Goal: Task Accomplishment & Management: Use online tool/utility

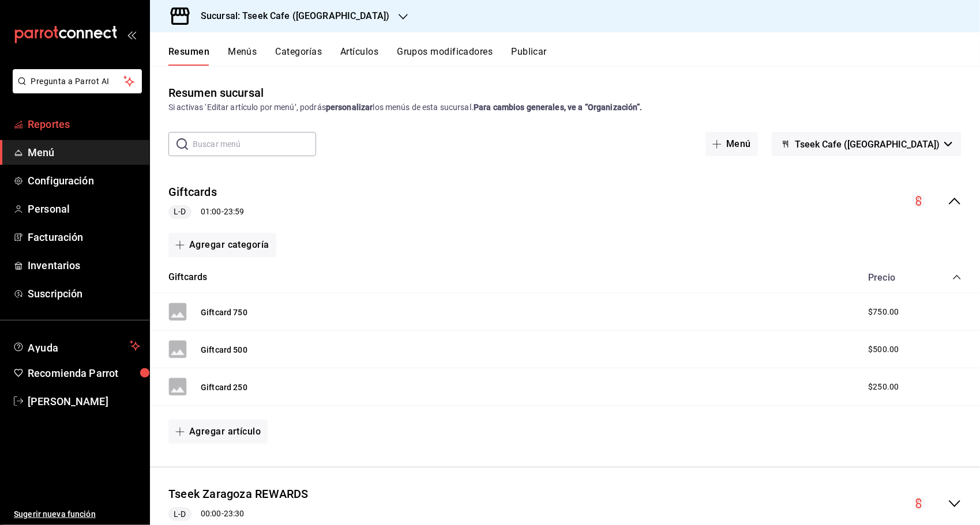
click at [55, 123] on span "Reportes" at bounding box center [84, 124] width 112 height 16
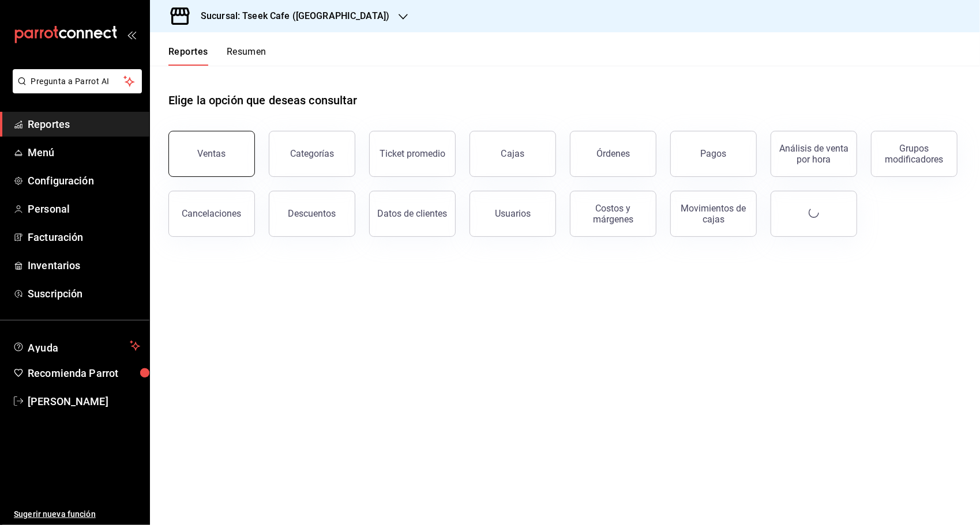
click at [176, 136] on button "Ventas" at bounding box center [211, 154] width 87 height 46
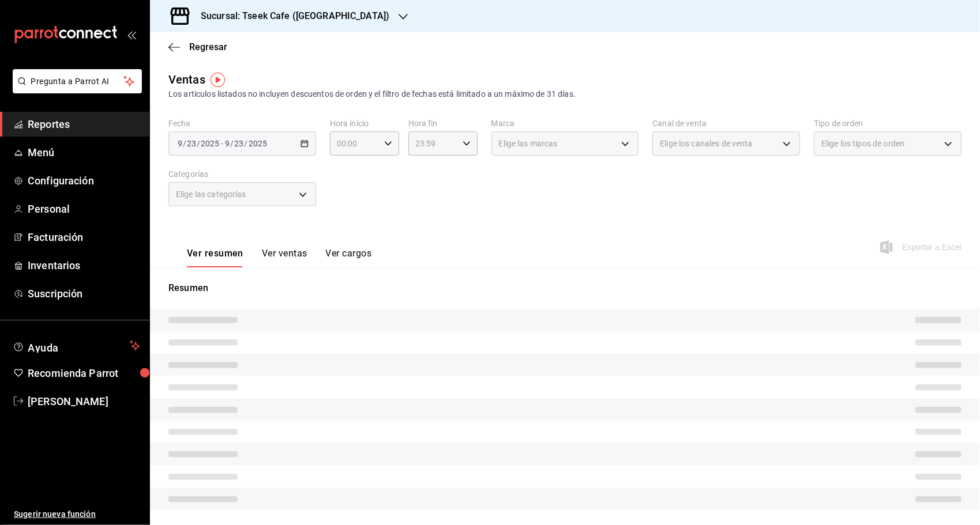
click at [304, 137] on div "[DATE] [DATE] - [DATE] [DATE]" at bounding box center [242, 143] width 148 height 24
click at [300, 149] on div "[DATE] [DATE] - [DATE] [DATE]" at bounding box center [242, 143] width 148 height 24
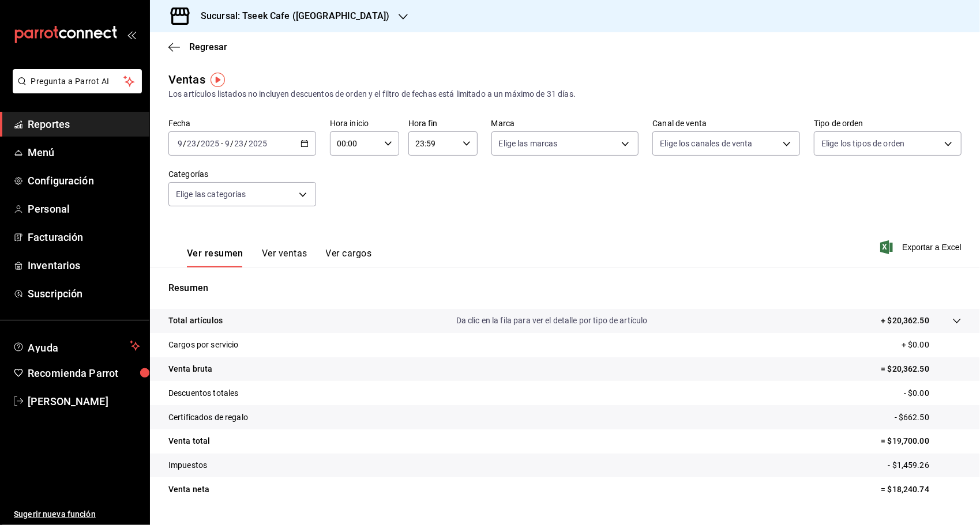
click at [304, 145] on icon "button" at bounding box center [304, 144] width 8 height 8
click at [204, 298] on div "Resumen Total artículos Da clic en la fila para ver el detalle por tipo de artí…" at bounding box center [565, 398] width 830 height 234
click at [295, 147] on div "[DATE] [DATE] - [DATE] [DATE]" at bounding box center [242, 143] width 148 height 24
click at [188, 279] on span "Rango de fechas" at bounding box center [222, 282] width 89 height 12
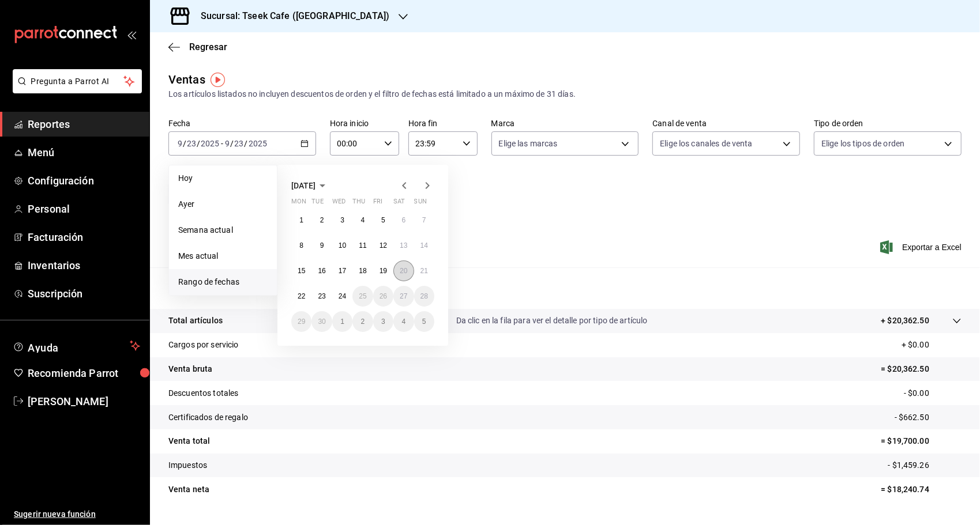
click at [399, 266] on button "20" at bounding box center [403, 271] width 20 height 21
click at [314, 297] on button "23" at bounding box center [321, 296] width 20 height 21
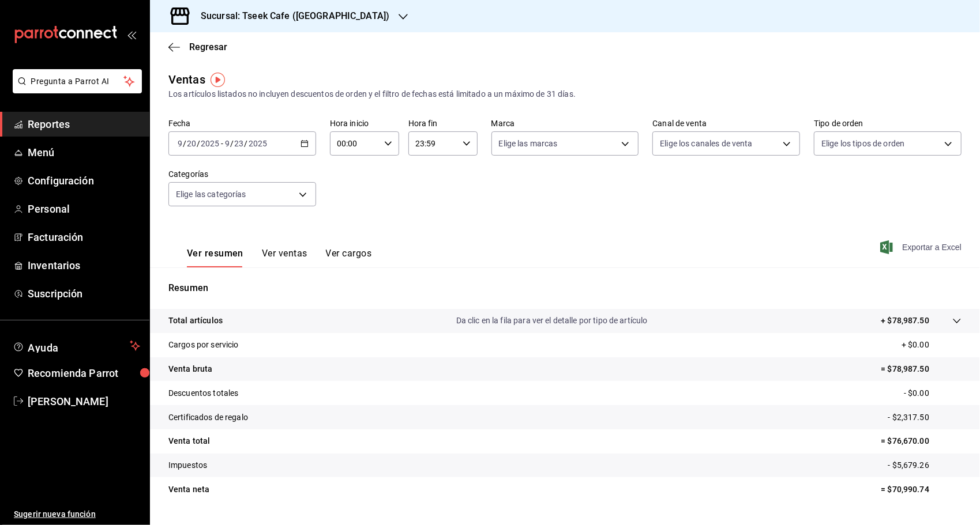
click at [918, 246] on span "Exportar a Excel" at bounding box center [921, 247] width 79 height 14
click at [280, 13] on h3 "Sucursal: Tseek Cafe ([GEOGRAPHIC_DATA])" at bounding box center [290, 16] width 198 height 14
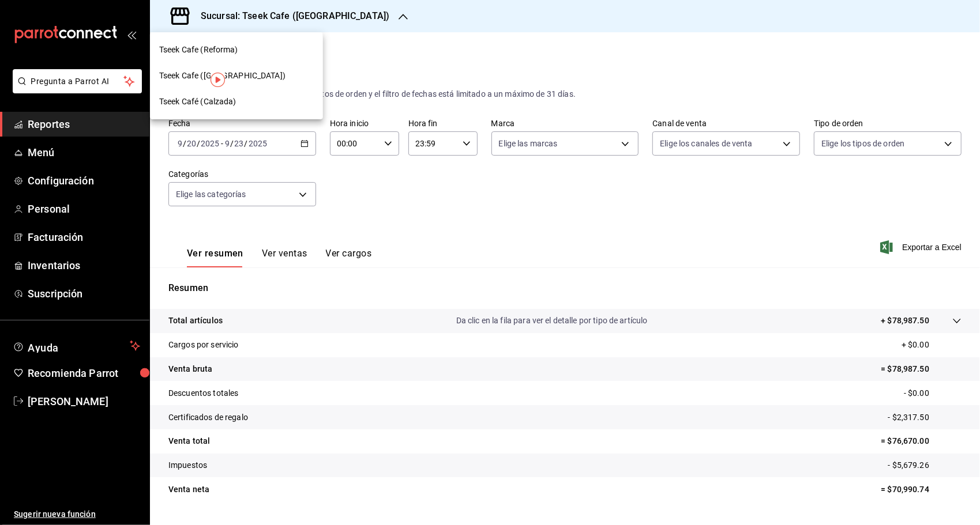
click at [263, 51] on div "Tseek Cafe (Reforma)" at bounding box center [236, 50] width 155 height 12
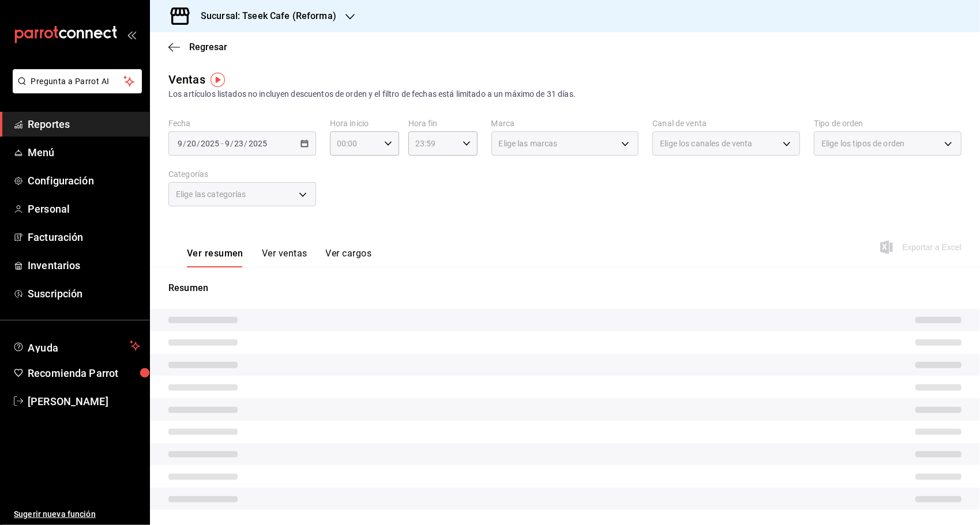
click at [913, 240] on span "Exportar a Excel" at bounding box center [921, 247] width 79 height 14
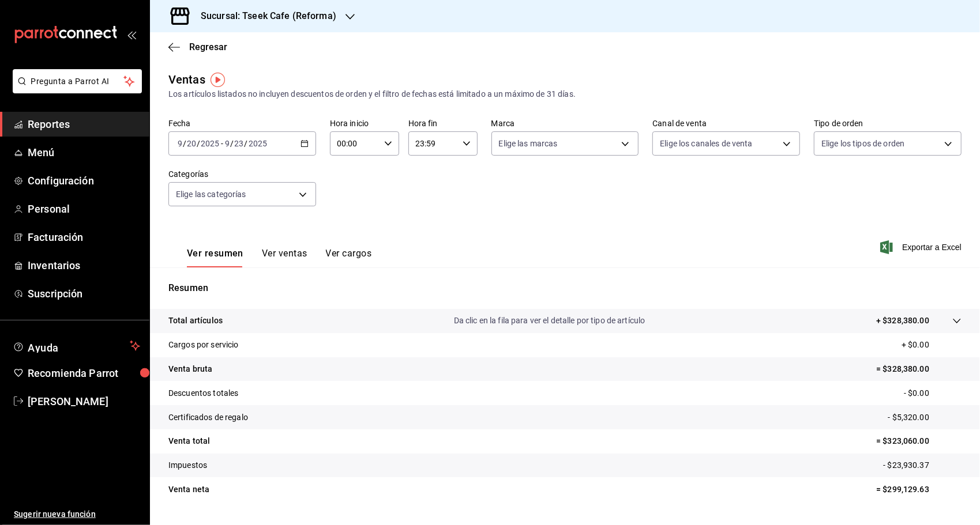
click at [255, 20] on h3 "Sucursal: Tseek Cafe (Reforma)" at bounding box center [263, 16] width 145 height 14
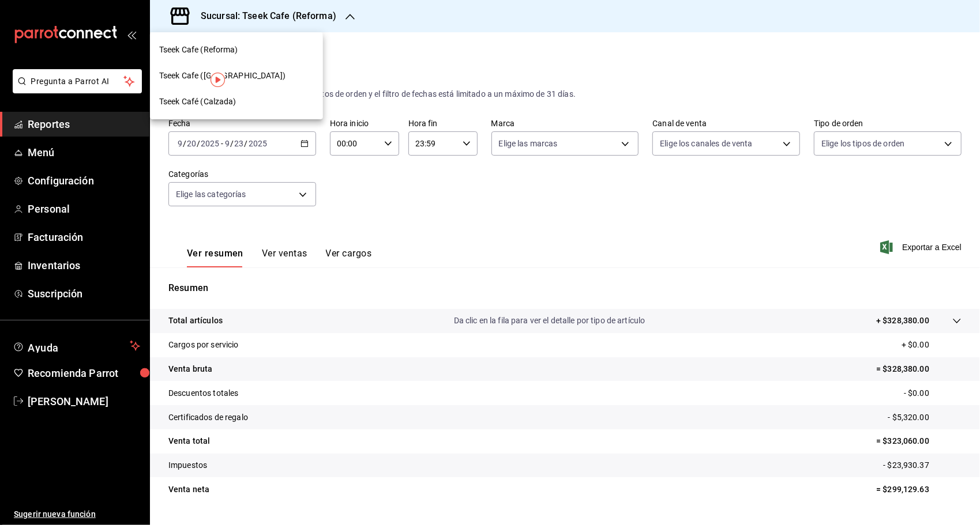
click at [235, 101] on span "Tseek Café (Calzada)" at bounding box center [197, 102] width 77 height 12
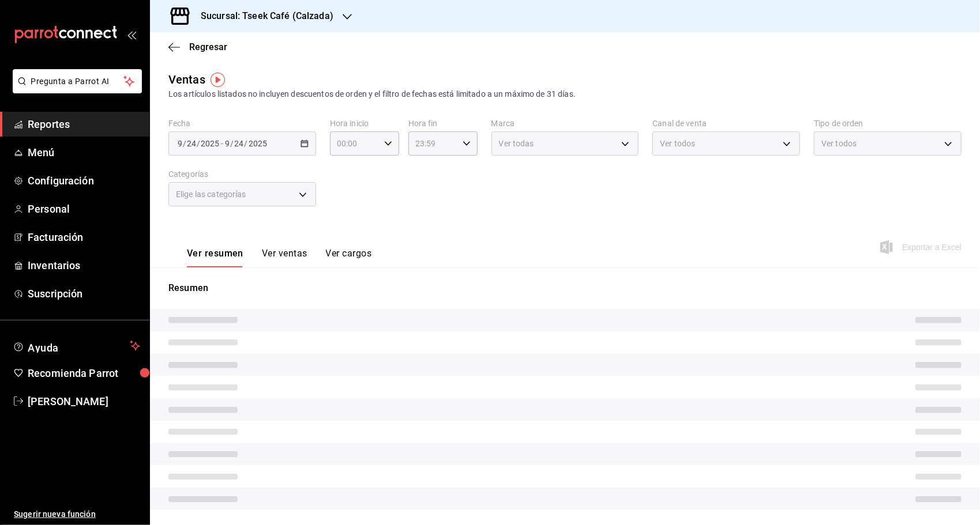
click at [932, 248] on div "Exportar a Excel" at bounding box center [921, 247] width 79 height 14
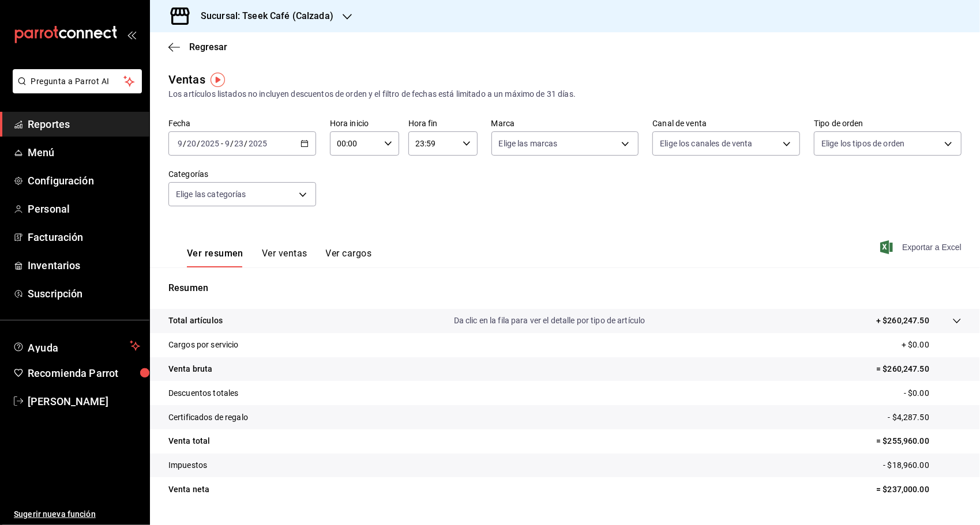
click at [928, 252] on span "Exportar a Excel" at bounding box center [921, 247] width 79 height 14
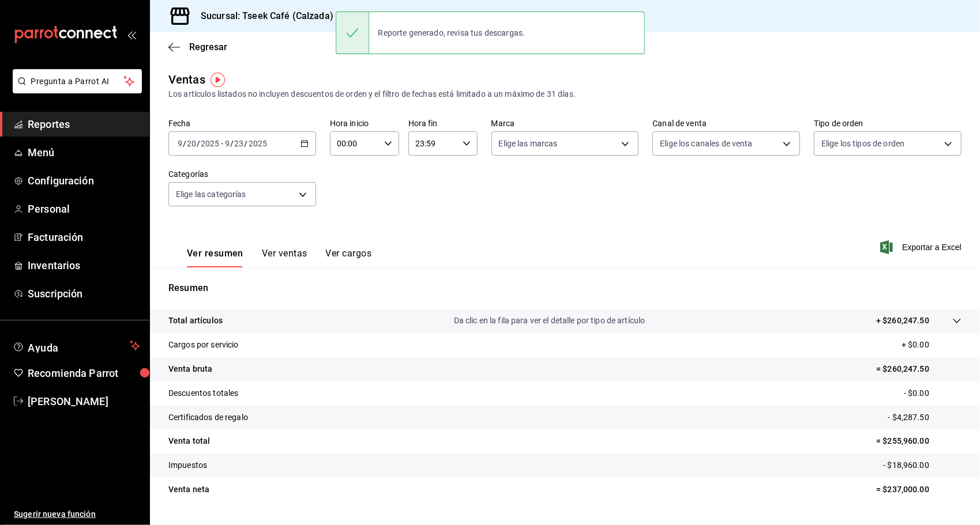
click at [355, 216] on div "Fecha [DATE] [DATE] - [DATE] [DATE] Hora inicio 00:00 Hora inicio Hora fin 23:5…" at bounding box center [564, 169] width 793 height 101
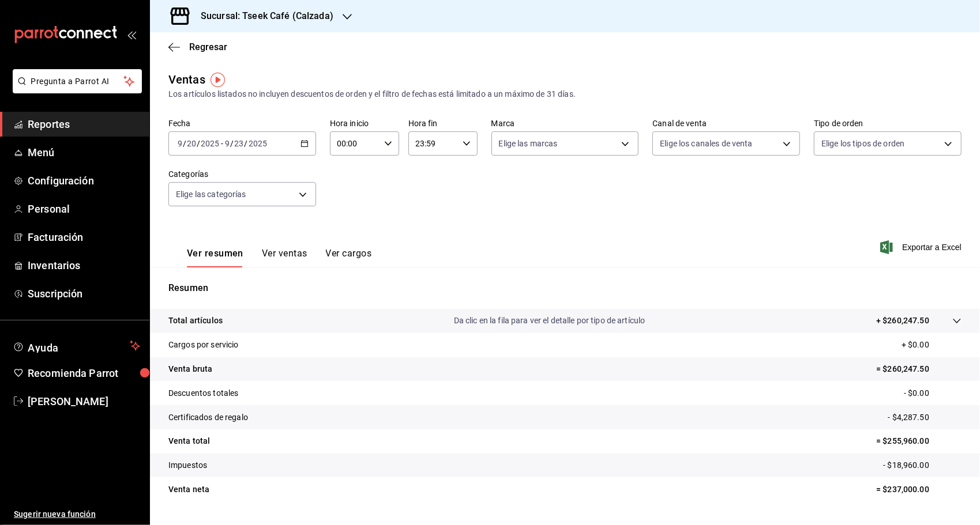
click at [349, 9] on div "Sucursal: Tseek Café (Calzada)" at bounding box center [257, 16] width 197 height 32
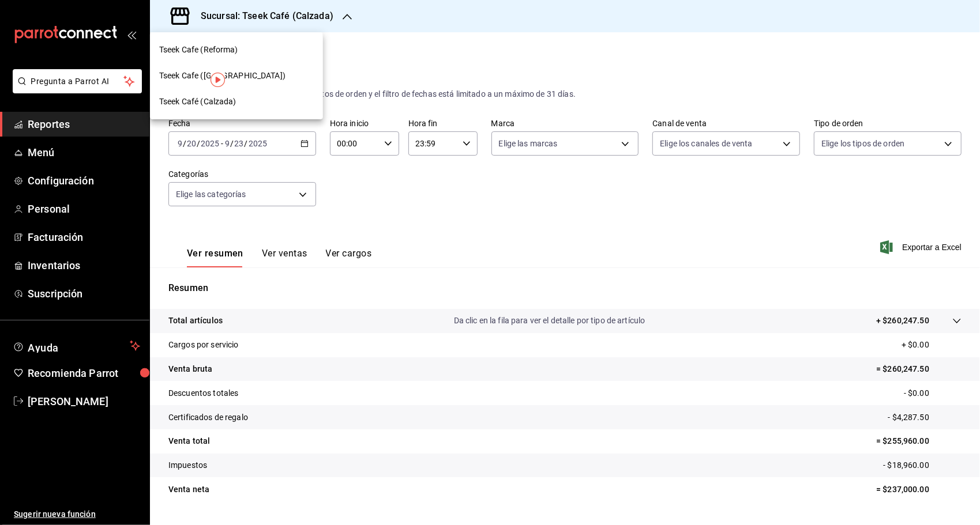
click at [274, 78] on div "Tseek Cafe ([GEOGRAPHIC_DATA])" at bounding box center [236, 76] width 155 height 12
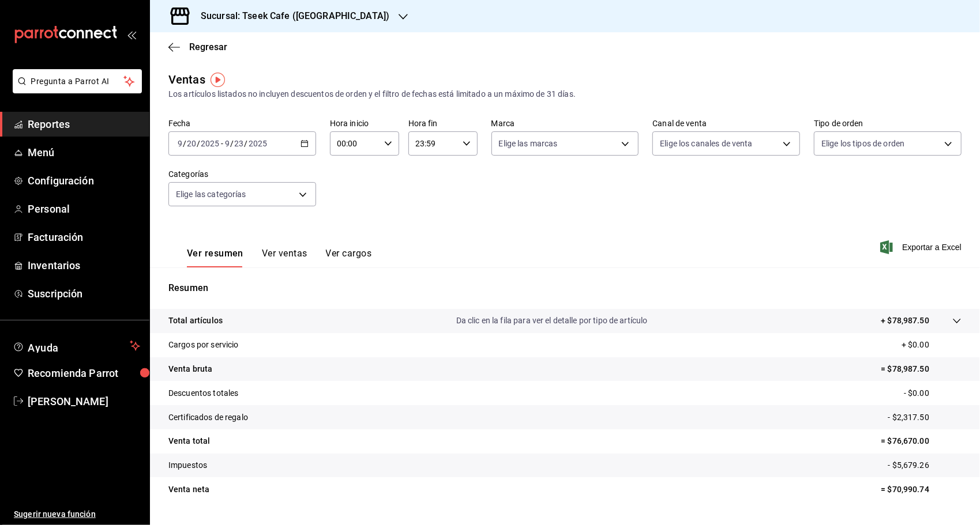
click at [303, 149] on div "[DATE] [DATE] - [DATE] [DATE]" at bounding box center [242, 143] width 148 height 24
click at [203, 197] on li "Ayer" at bounding box center [223, 204] width 108 height 26
click at [277, 259] on button "Ver ventas" at bounding box center [285, 258] width 46 height 20
